Goal: Transaction & Acquisition: Purchase product/service

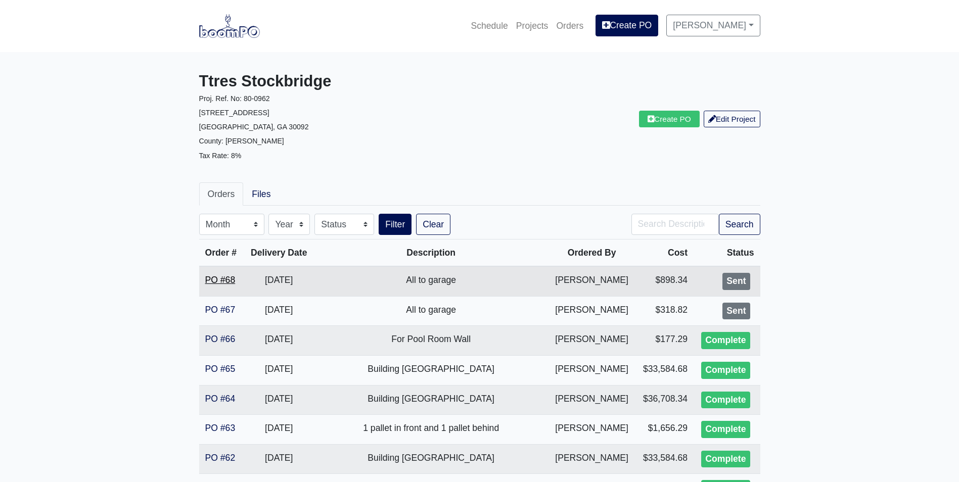
click at [219, 280] on link "PO #68" at bounding box center [220, 280] width 30 height 10
click at [221, 281] on link "PO #68" at bounding box center [220, 280] width 30 height 10
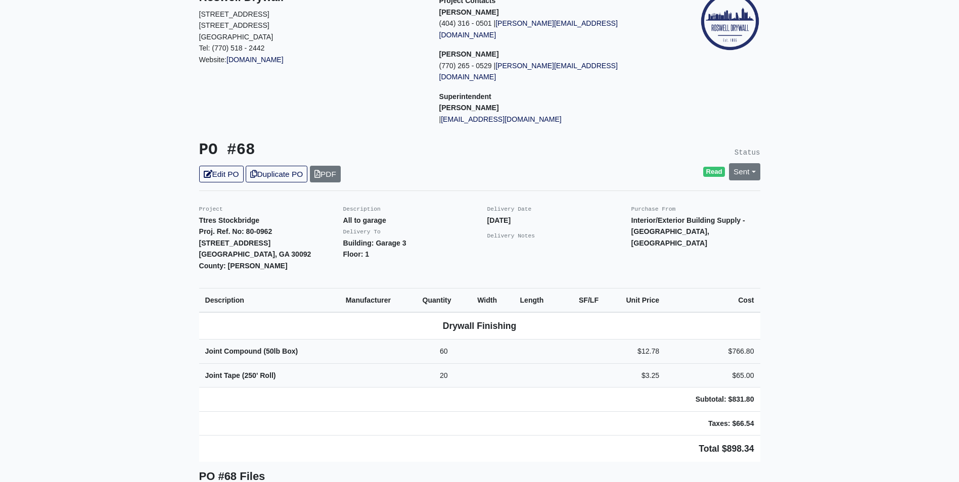
scroll to position [101, 0]
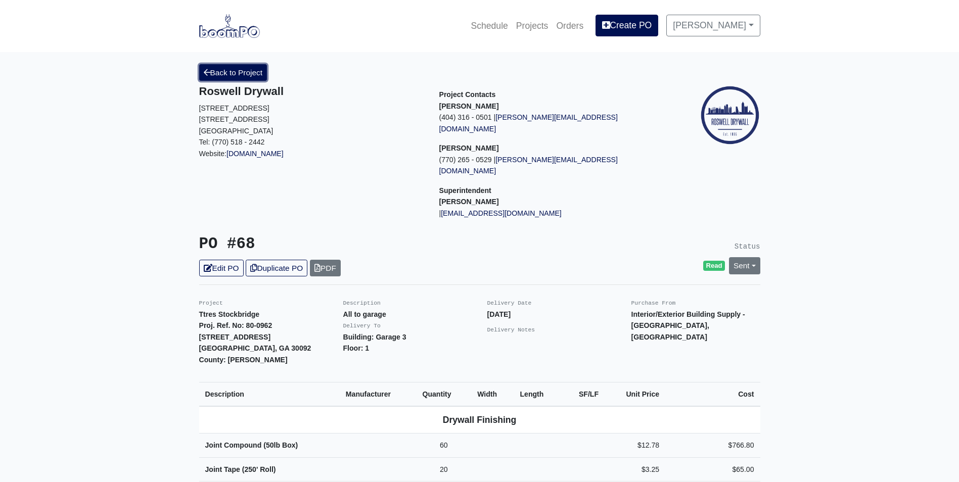
click at [218, 67] on link "Back to Project" at bounding box center [233, 72] width 68 height 17
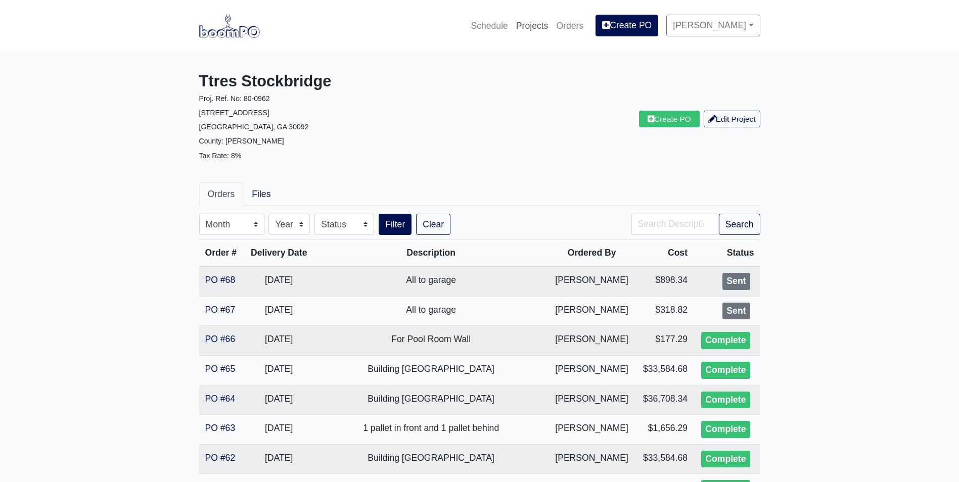
click at [550, 24] on link "Projects" at bounding box center [532, 26] width 40 height 22
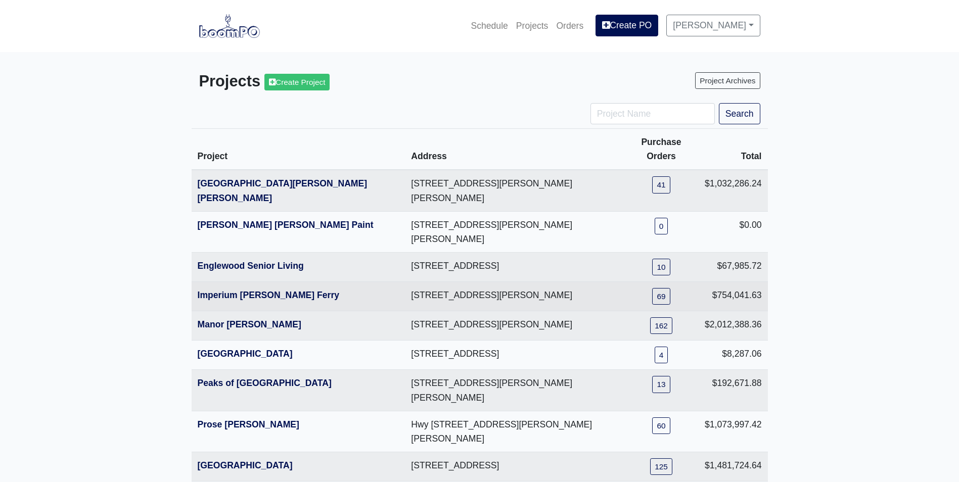
click at [212, 282] on th "Imperium McGinnis Ferry" at bounding box center [299, 296] width 214 height 29
click at [211, 290] on link "Imperium McGinnis Ferry" at bounding box center [269, 295] width 142 height 10
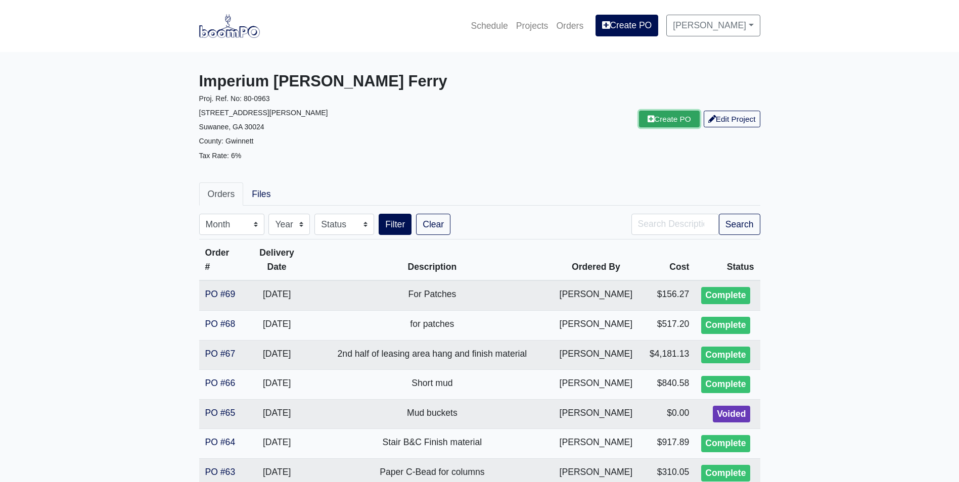
click at [665, 121] on link "Create PO" at bounding box center [669, 119] width 61 height 17
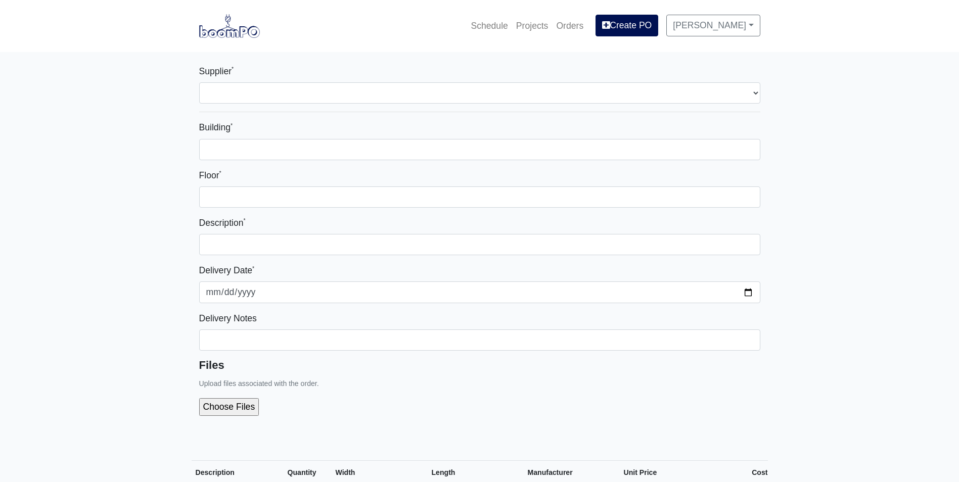
select select
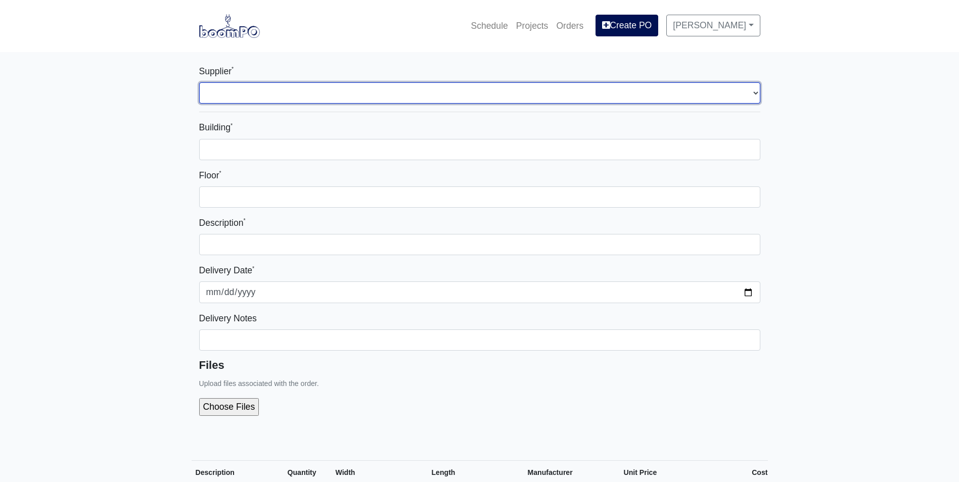
click at [237, 90] on select "Select one... Capitol Materials - Atlanta, GA L&W Supply - Mableton, GA" at bounding box center [479, 92] width 561 height 21
select select "1"
click at [199, 82] on select "Select one... Capitol Materials - Atlanta, GA L&W Supply - Mableton, GA" at bounding box center [479, 92] width 561 height 21
select select
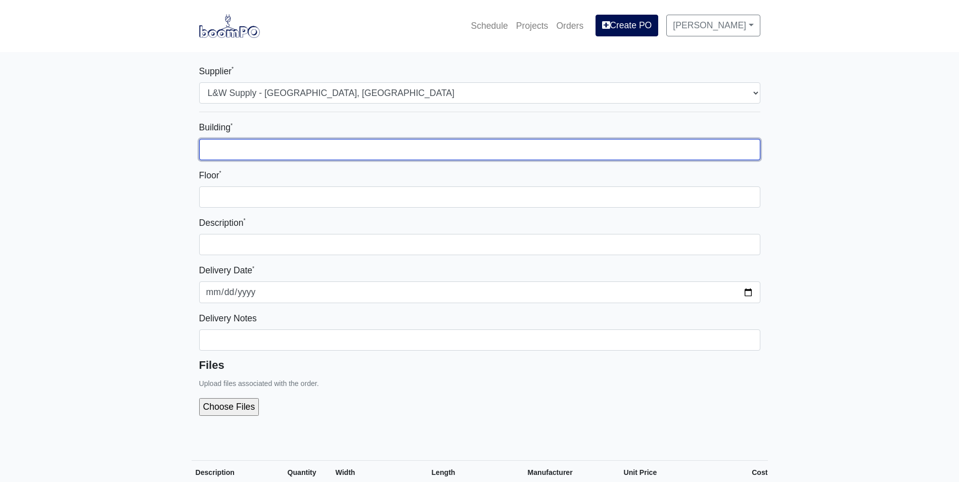
click at [222, 151] on input "Building *" at bounding box center [479, 149] width 561 height 21
type input "Clubhouse"
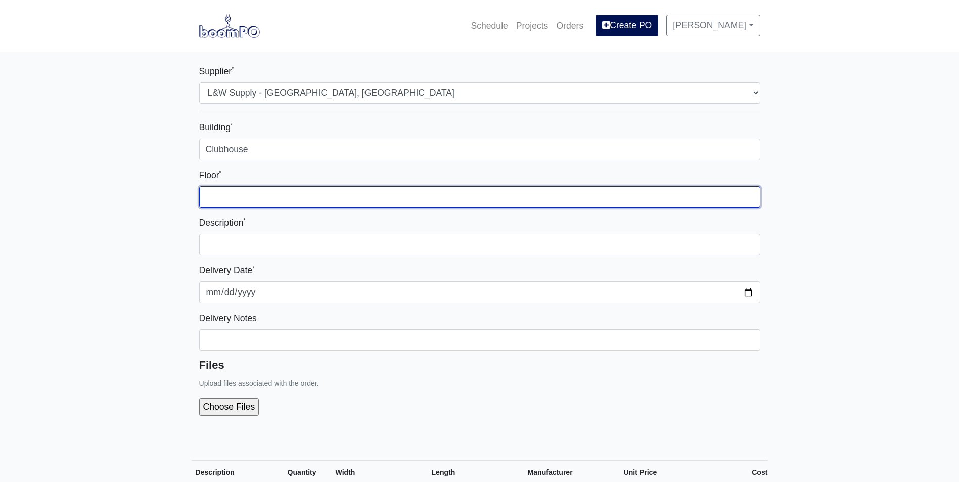
click at [220, 195] on input "Floor *" at bounding box center [479, 197] width 561 height 21
type input "1st"
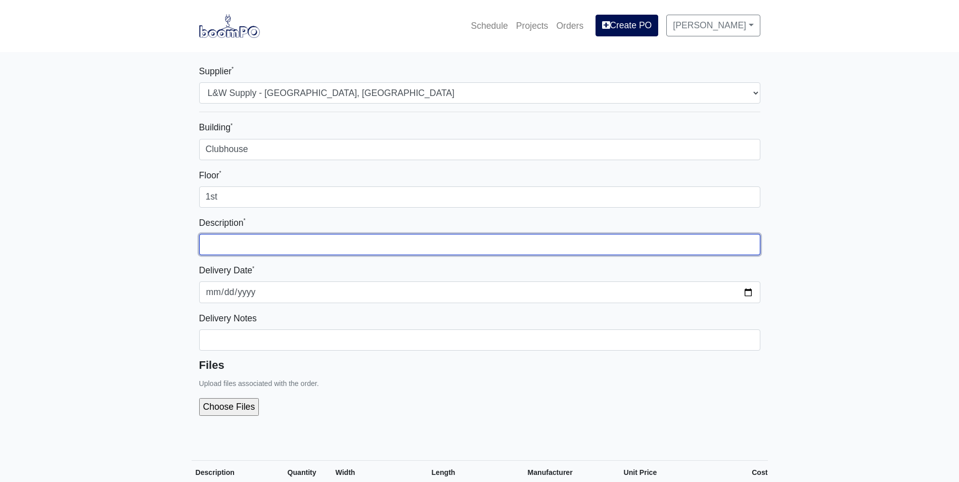
click at [223, 243] on input "text" at bounding box center [479, 244] width 561 height 21
type input "For Punch"
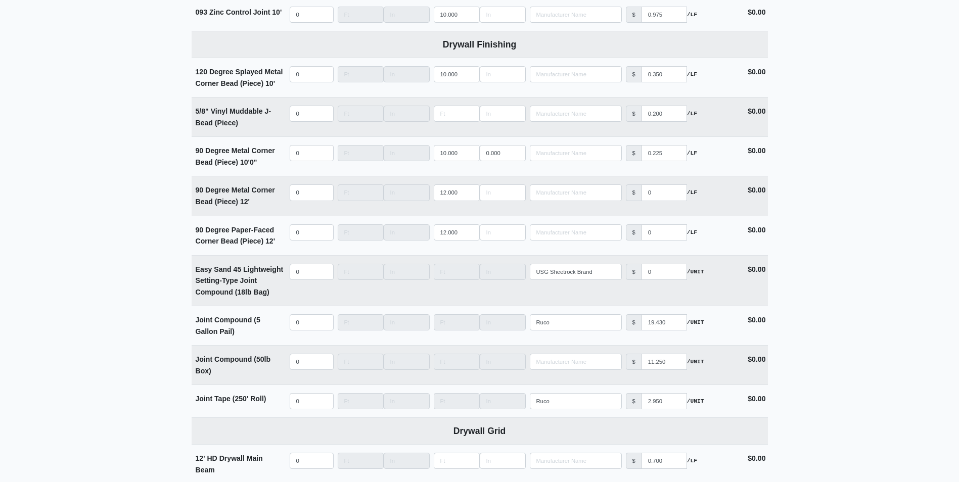
scroll to position [1214, 0]
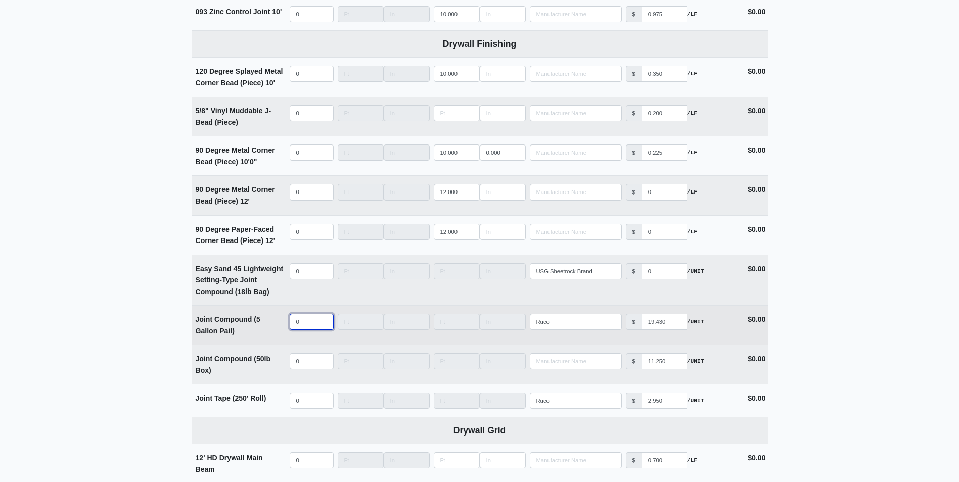
select select
click at [304, 329] on input "quantity" at bounding box center [312, 322] width 44 height 16
type input "8"
select select
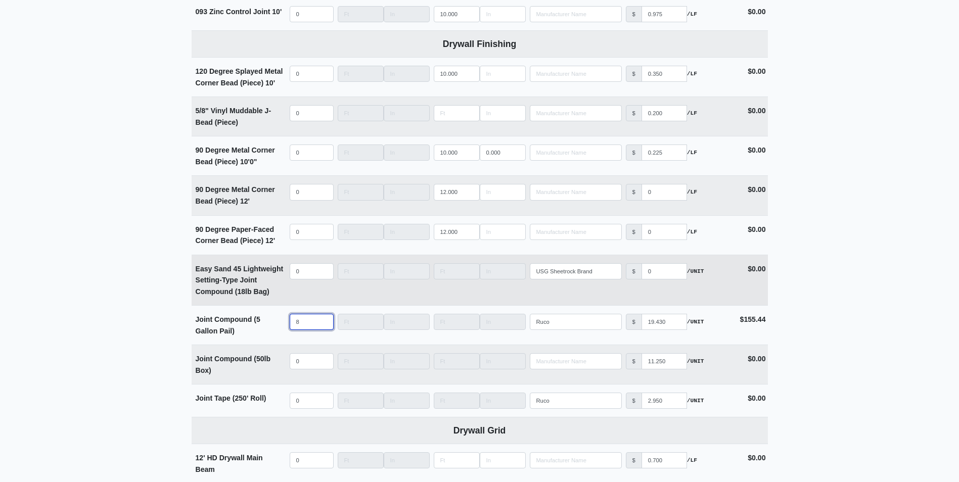
type input "8"
select select
click at [300, 276] on input "quantity" at bounding box center [312, 271] width 44 height 16
type input "8"
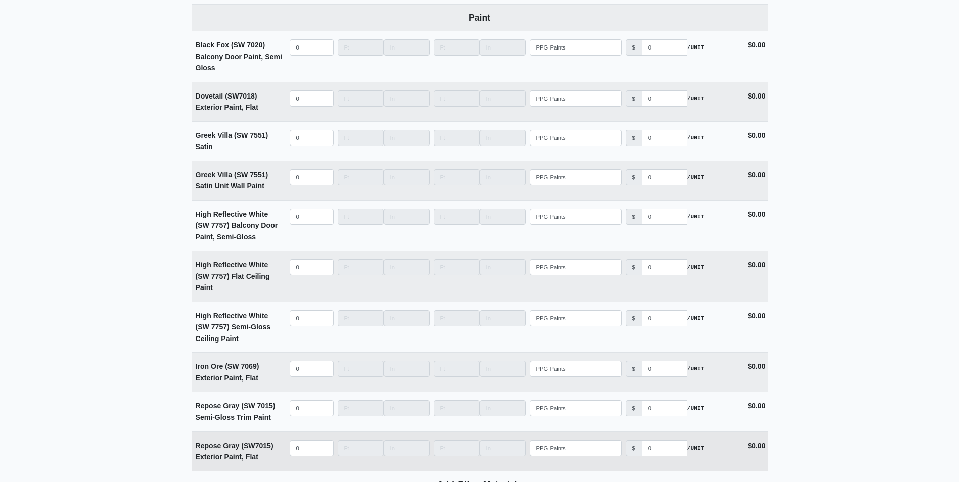
scroll to position [2275, 0]
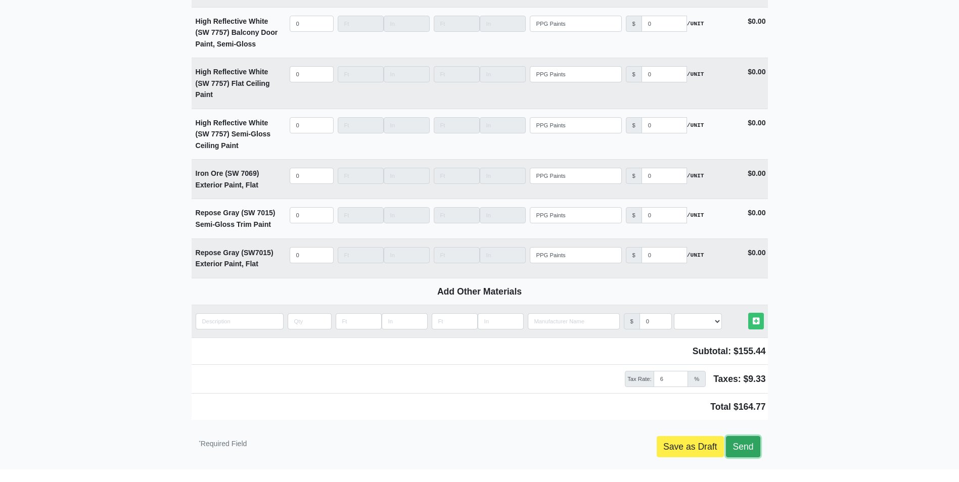
click at [738, 455] on link "Send" at bounding box center [743, 446] width 34 height 21
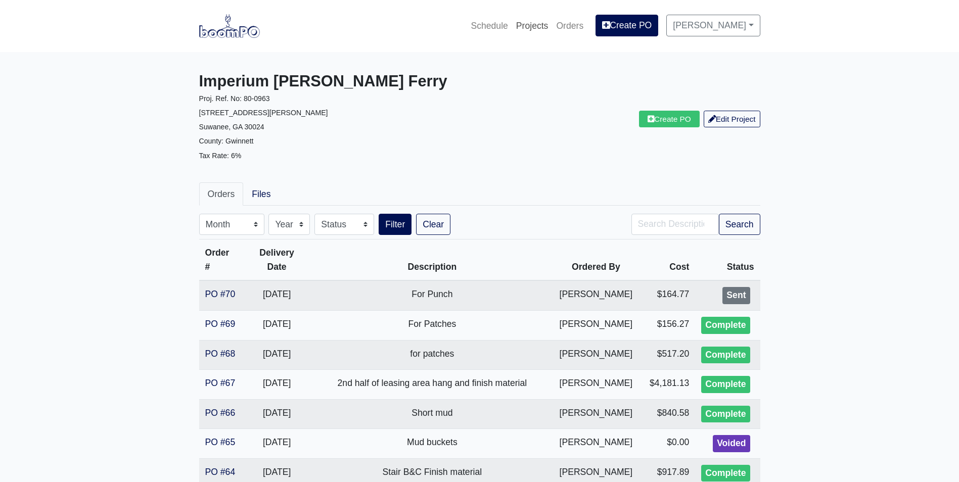
click at [519, 31] on link "Projects" at bounding box center [532, 26] width 40 height 22
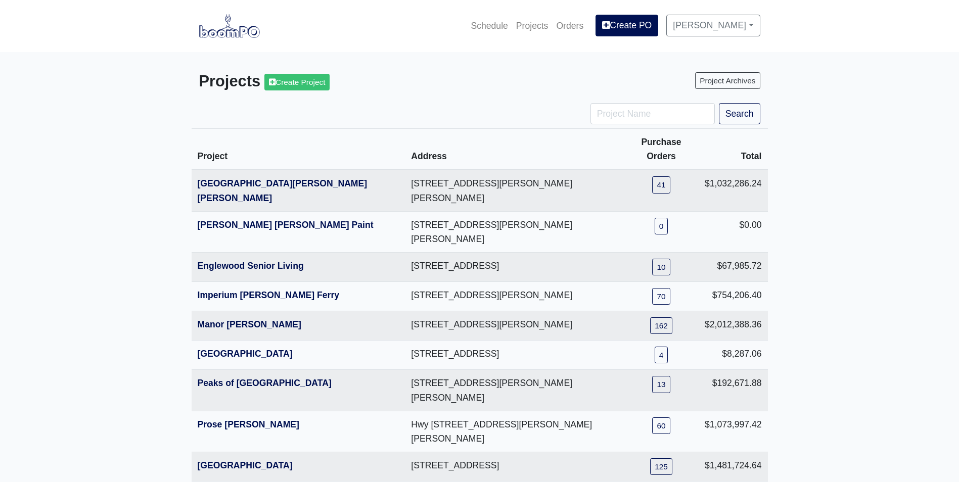
click at [216, 349] on link "[GEOGRAPHIC_DATA]" at bounding box center [245, 354] width 95 height 10
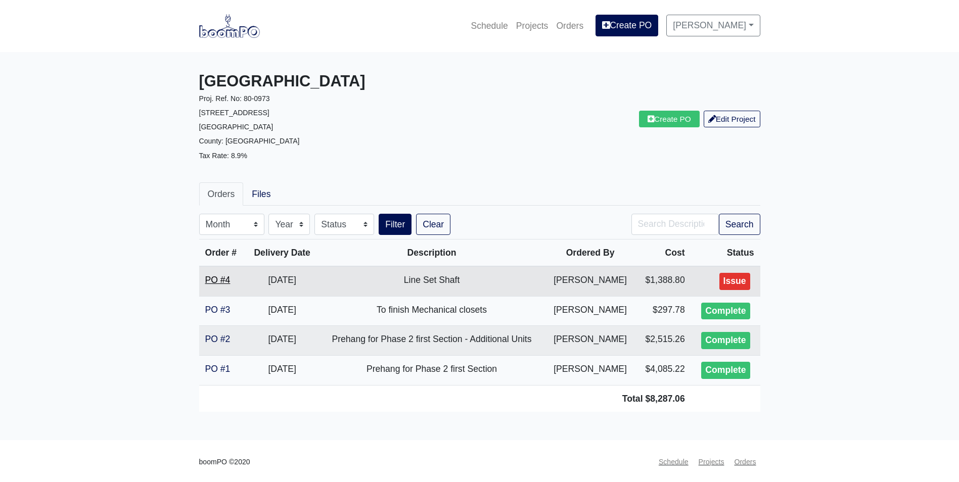
click at [214, 279] on link "PO #4" at bounding box center [217, 280] width 25 height 10
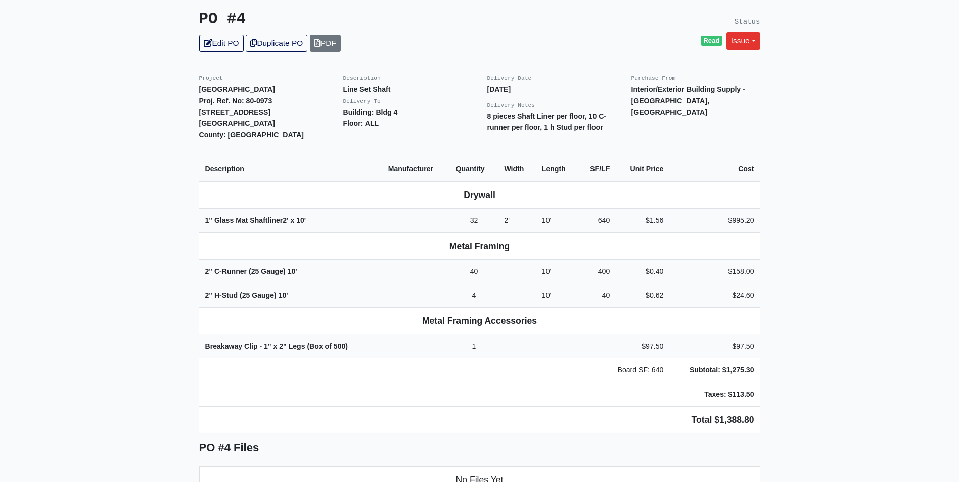
scroll to position [202, 0]
